Goal: Use online tool/utility: Utilize a website feature to perform a specific function

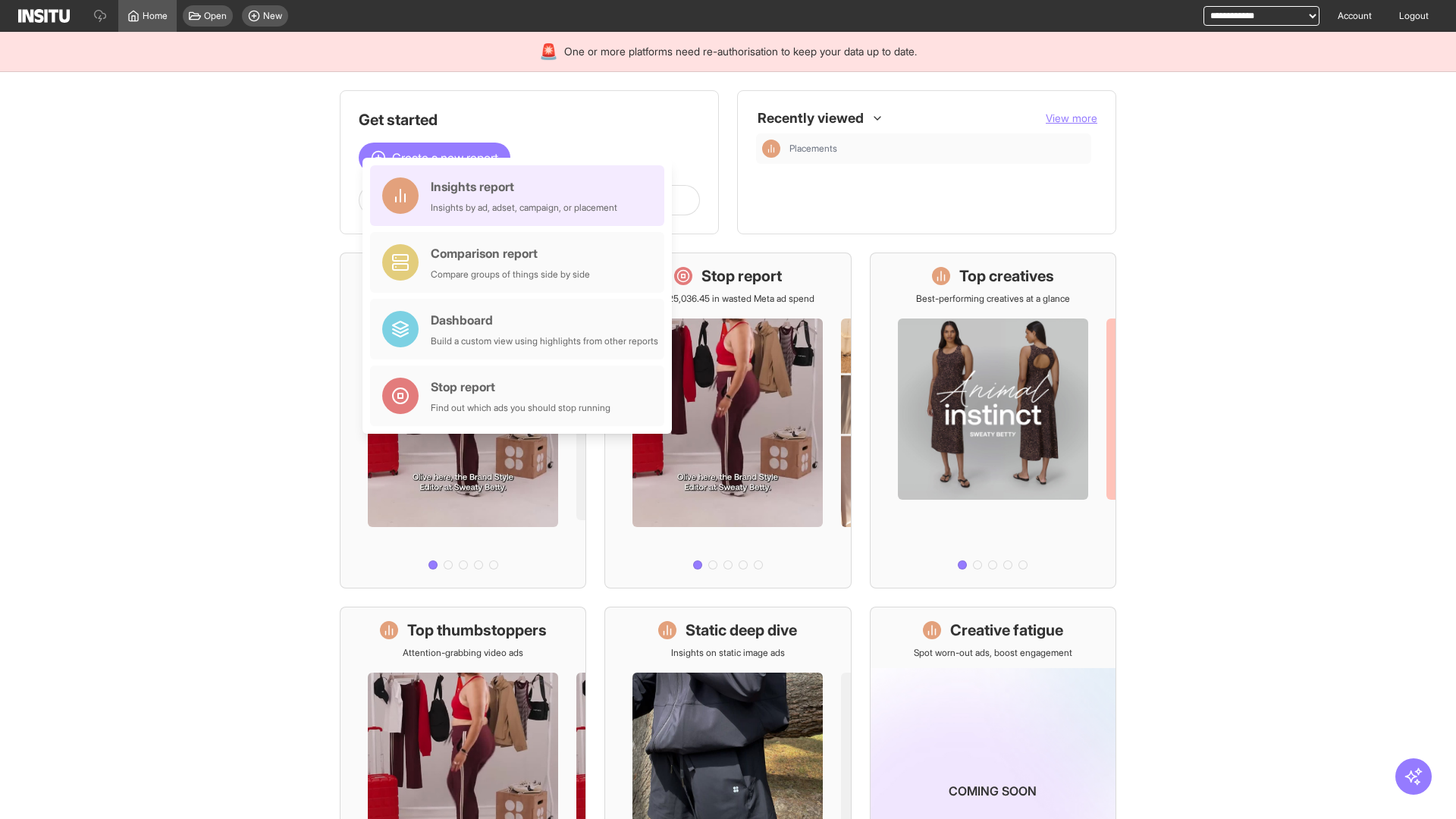
click at [521, 196] on div "Insights report Insights by ad, adset, campaign, or placement" at bounding box center [524, 196] width 186 height 36
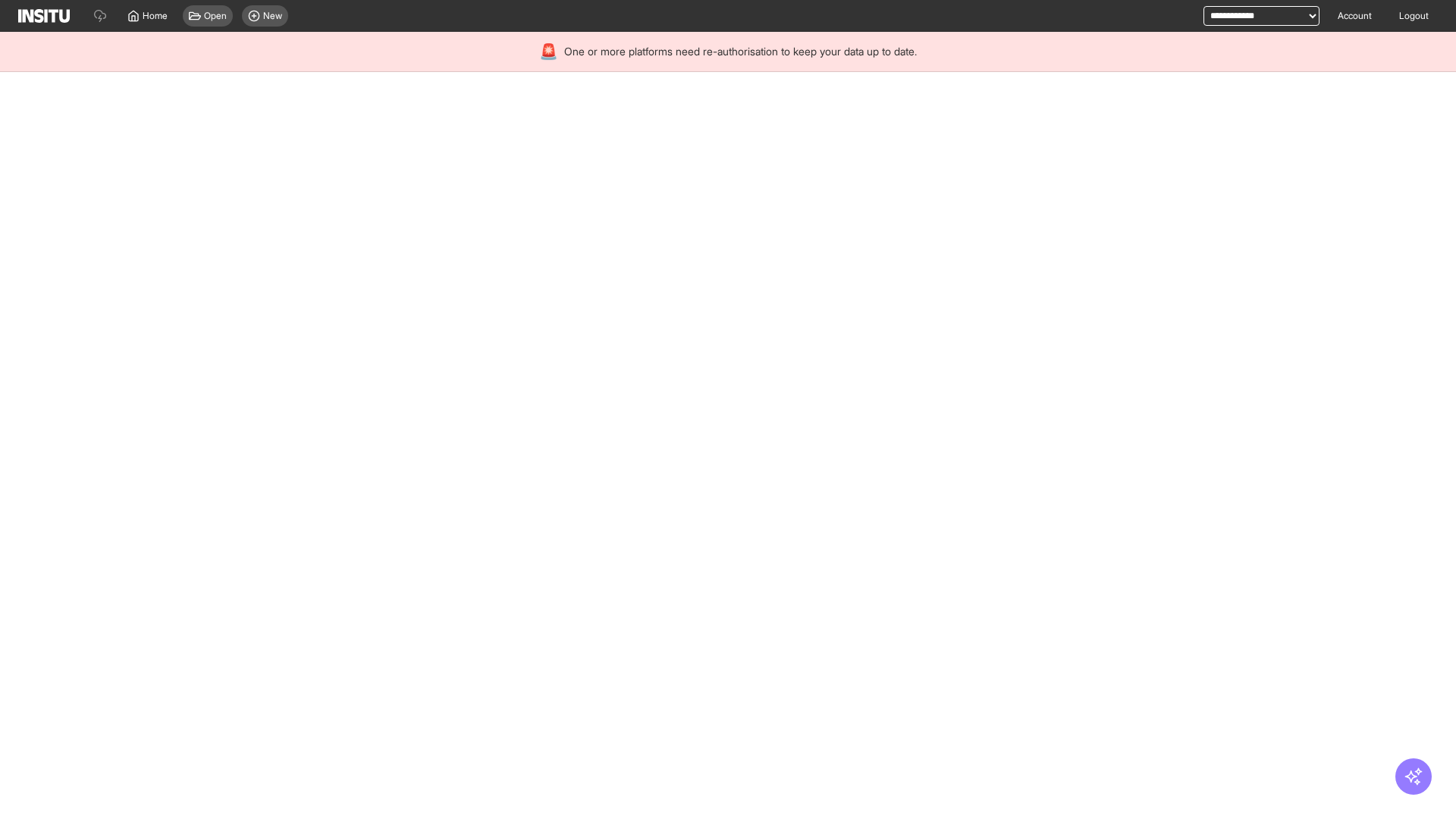
select select "**"
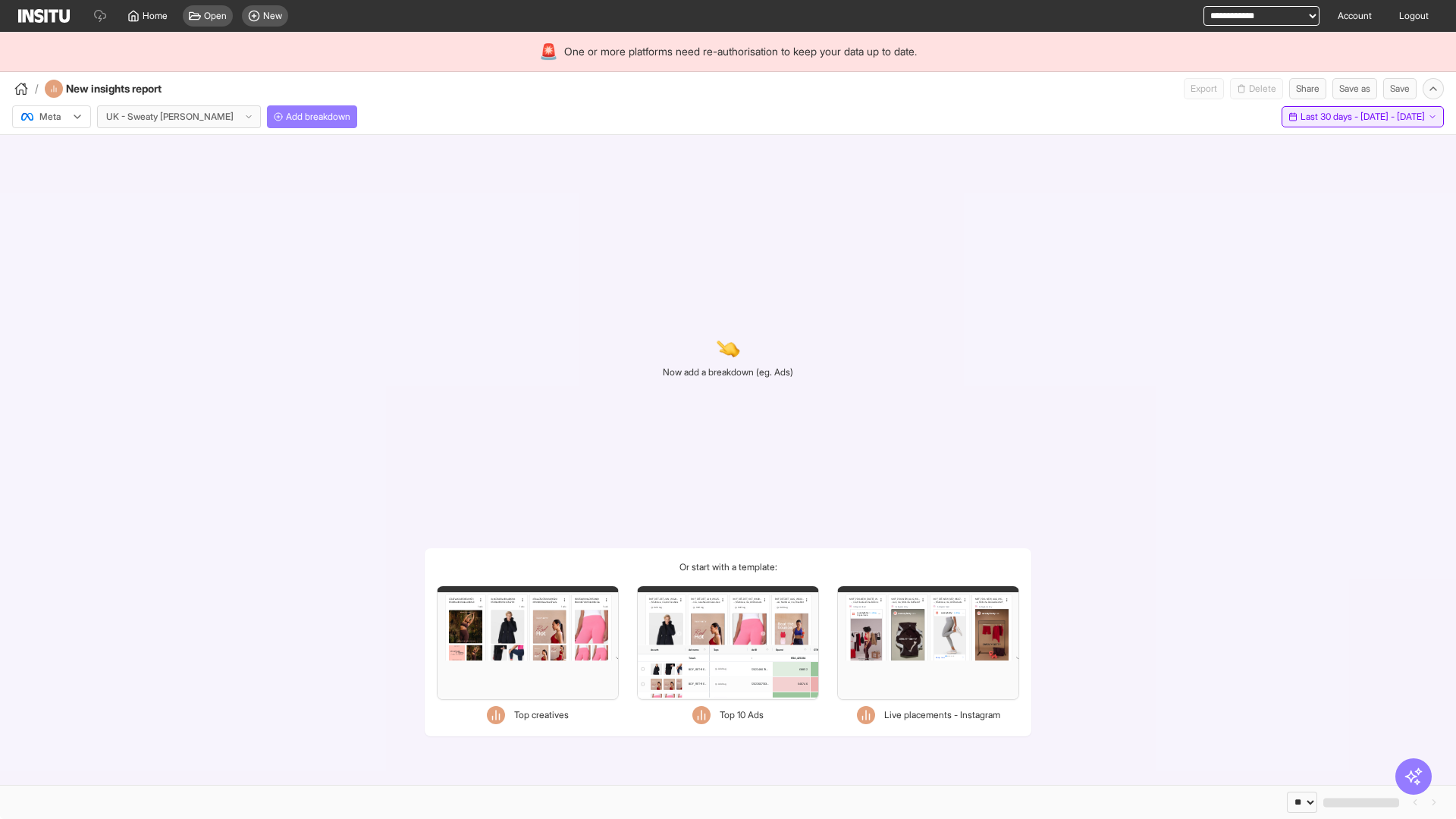
click at [1327, 117] on span "Last 30 days - [DATE] - [DATE]" at bounding box center [1362, 116] width 124 height 12
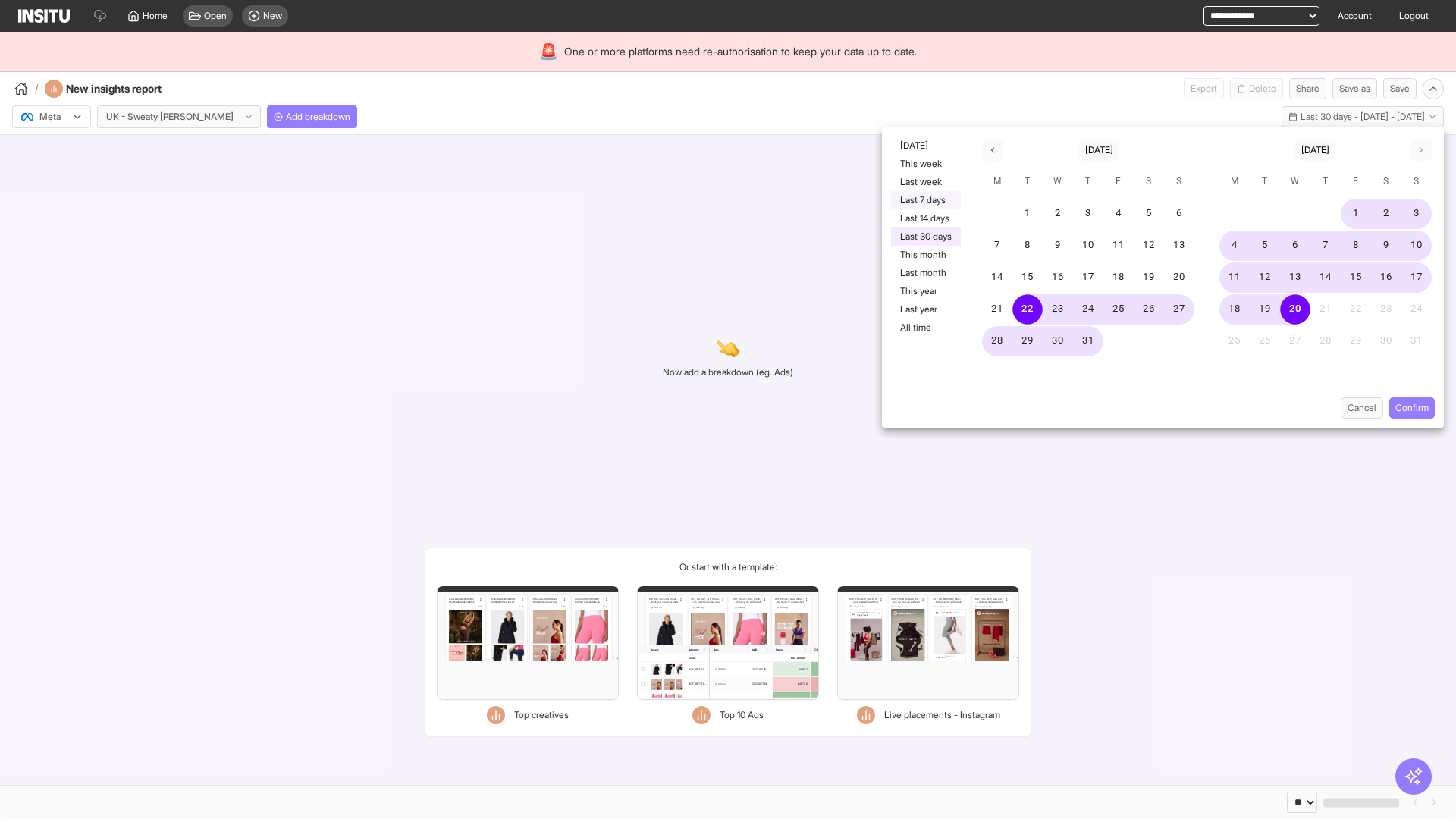
click at [924, 200] on button "Last 7 days" at bounding box center [926, 200] width 70 height 18
